Goal: Obtain resource: Download file/media

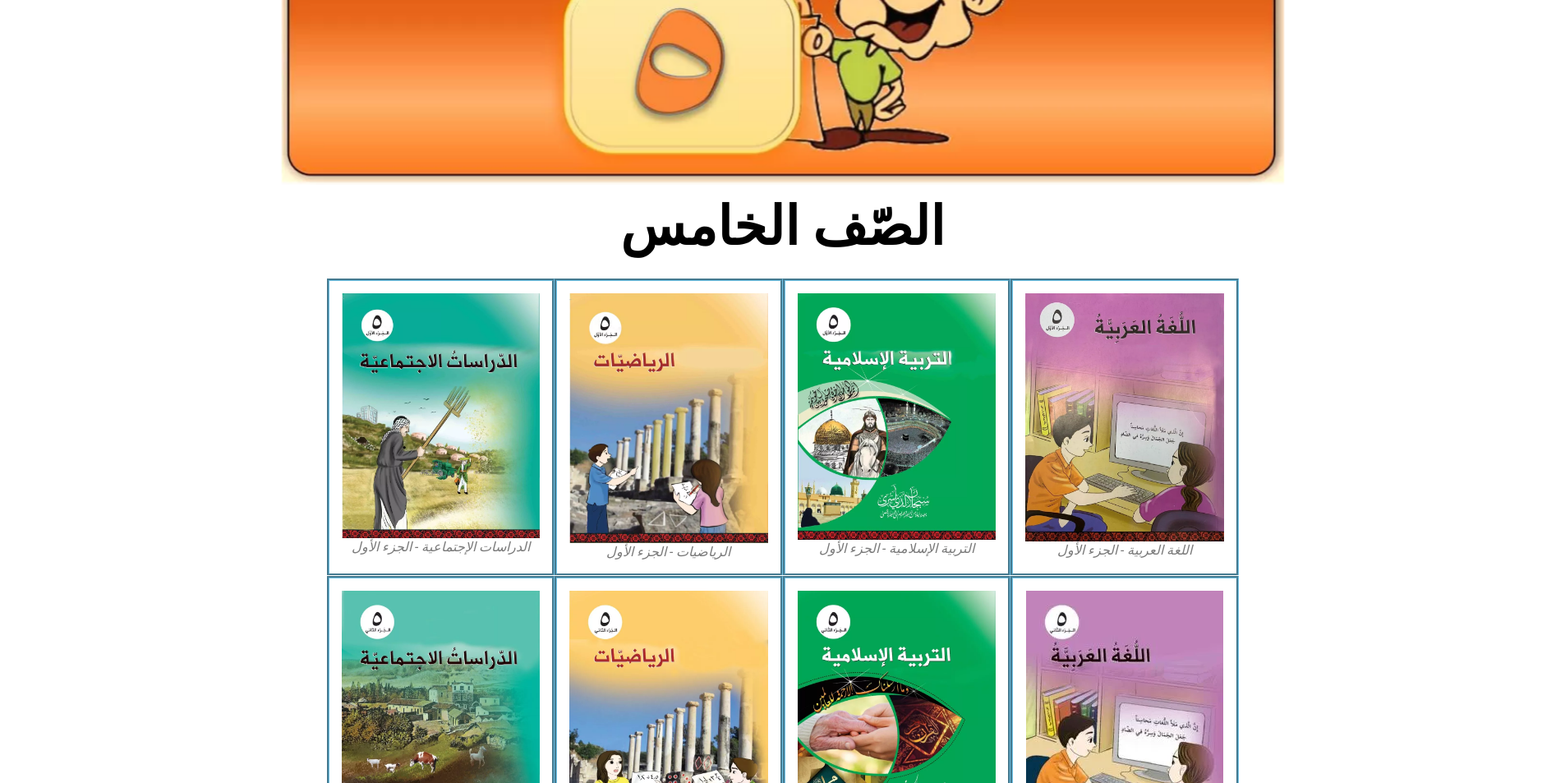
scroll to position [246, 0]
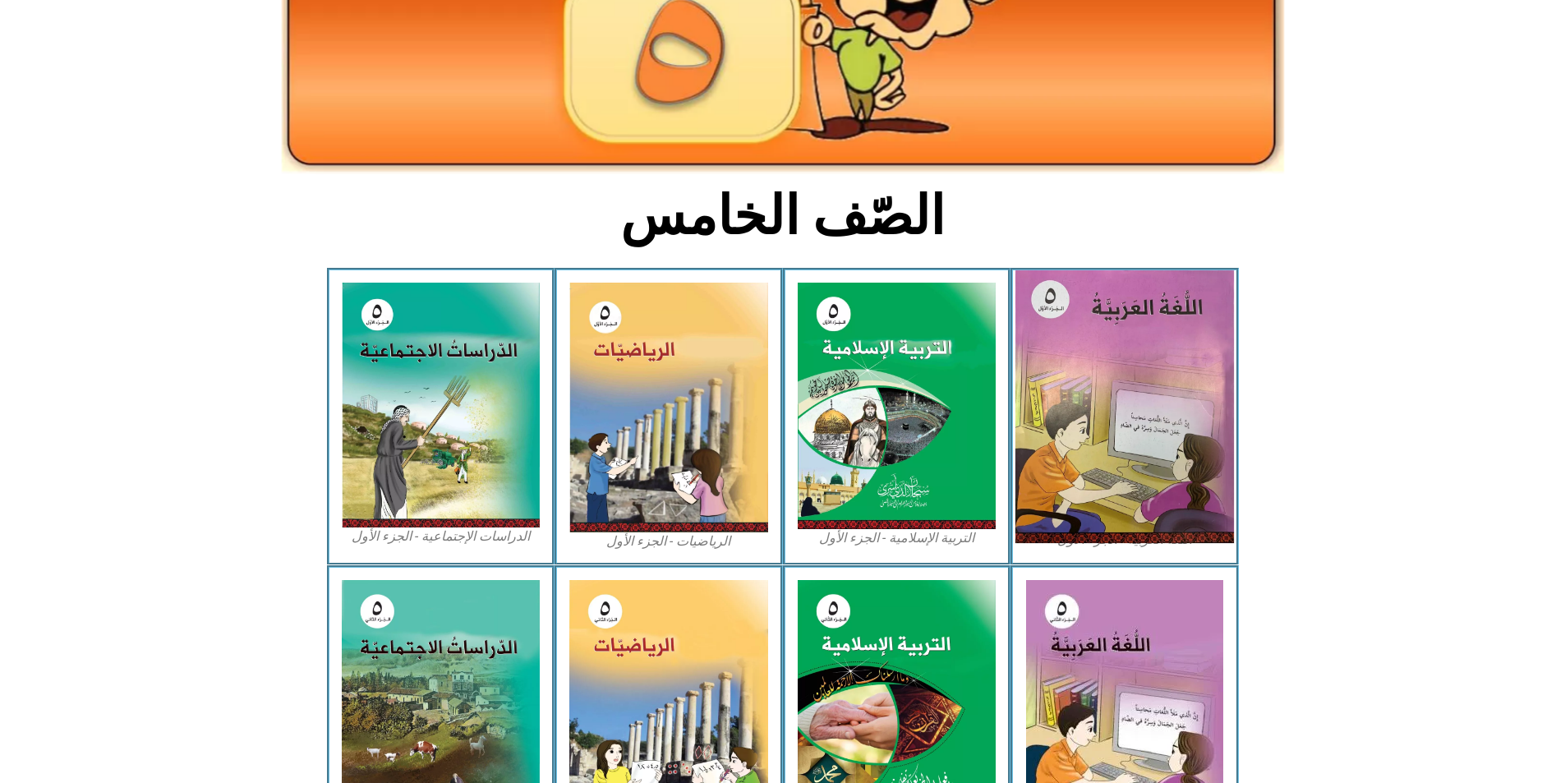
click at [1186, 343] on img at bounding box center [1124, 406] width 219 height 273
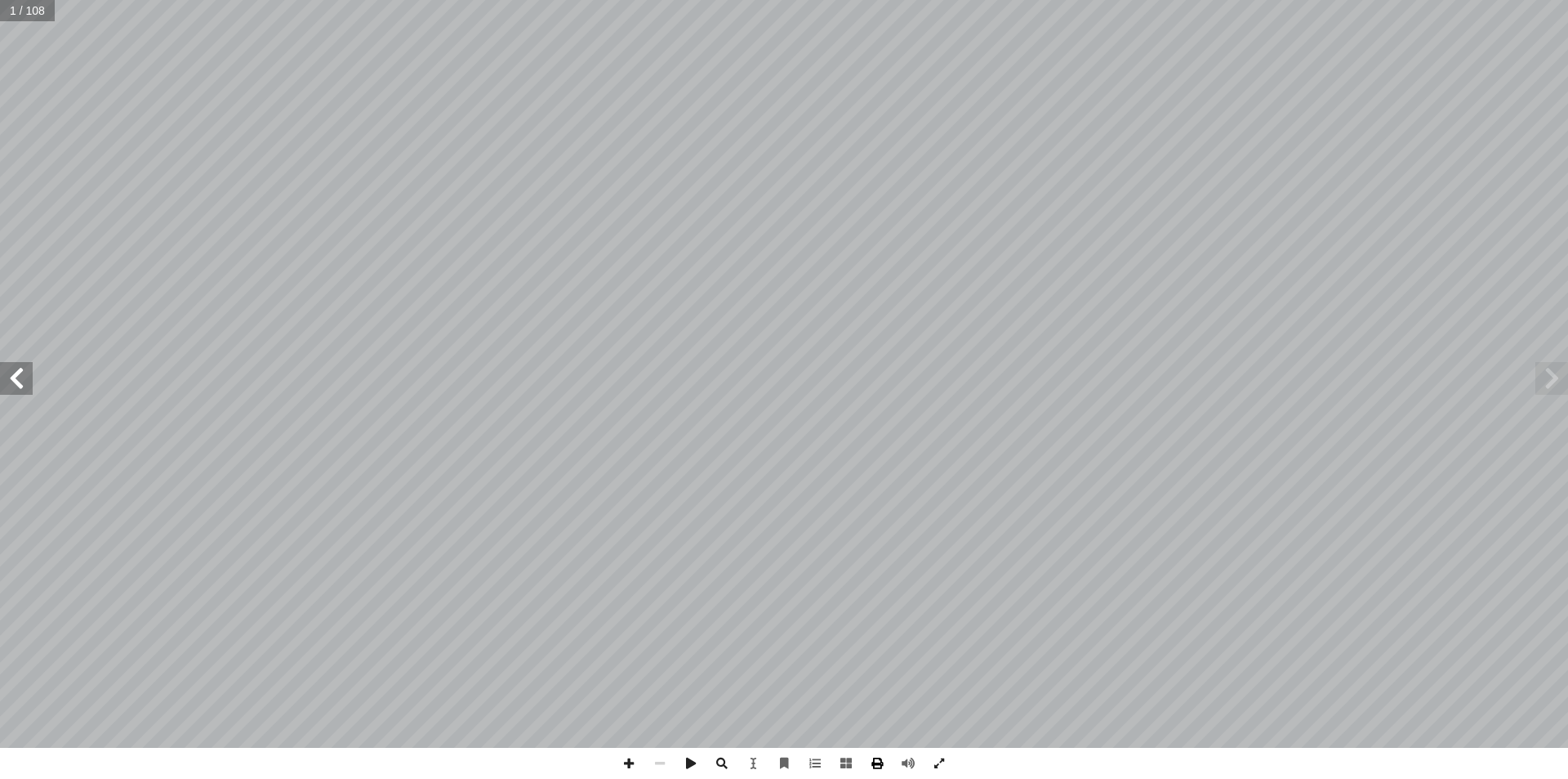
click at [866, 761] on span at bounding box center [877, 763] width 31 height 31
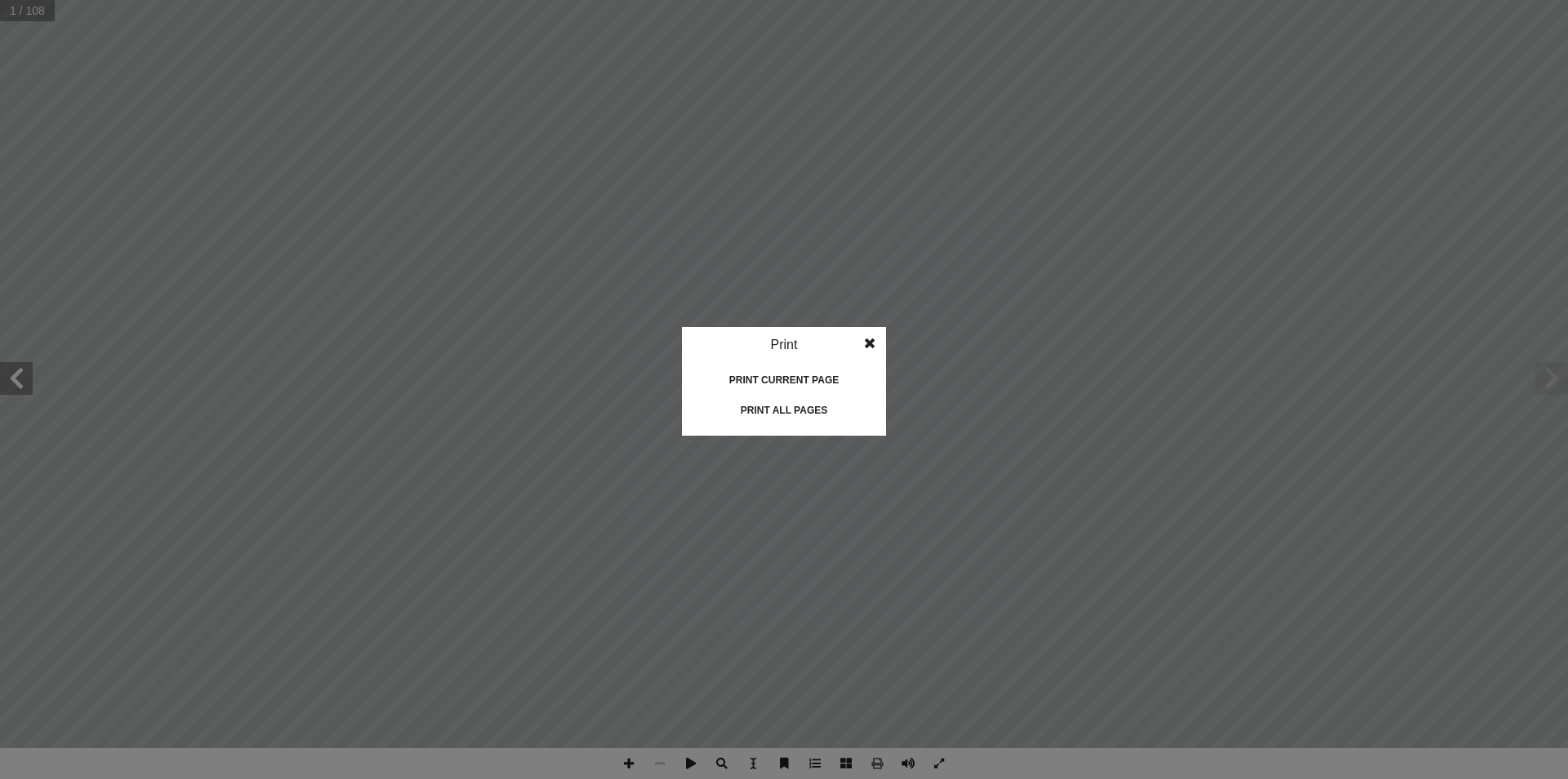
click at [769, 408] on div "Print all pages" at bounding box center [784, 410] width 163 height 26
